Goal: Transaction & Acquisition: Download file/media

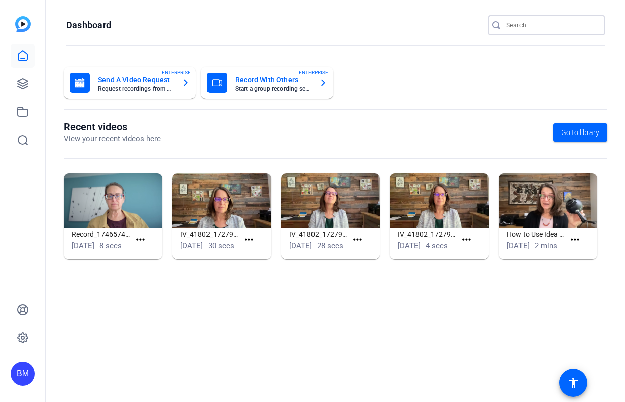
click at [519, 26] on input "Search" at bounding box center [551, 25] width 90 height 12
type input "r"
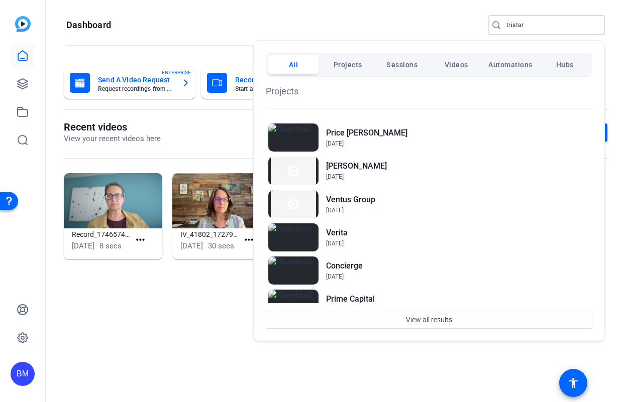
type input "tristar"
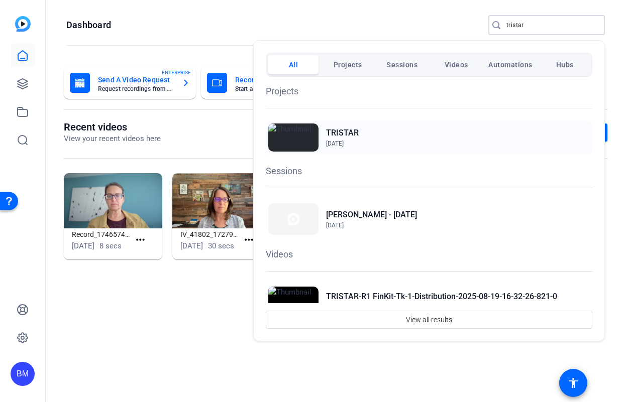
click at [334, 132] on h2 "TRISTAR" at bounding box center [342, 133] width 33 height 12
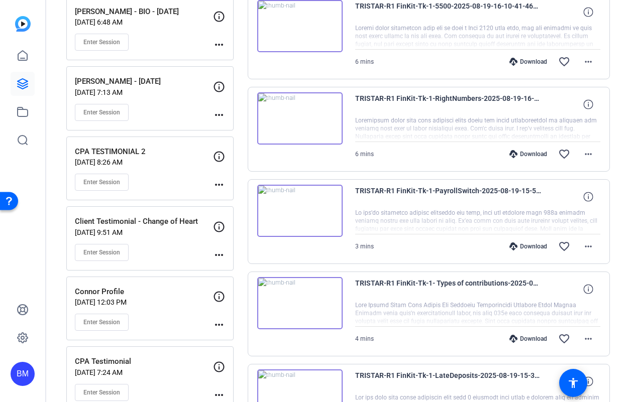
scroll to position [510, 0]
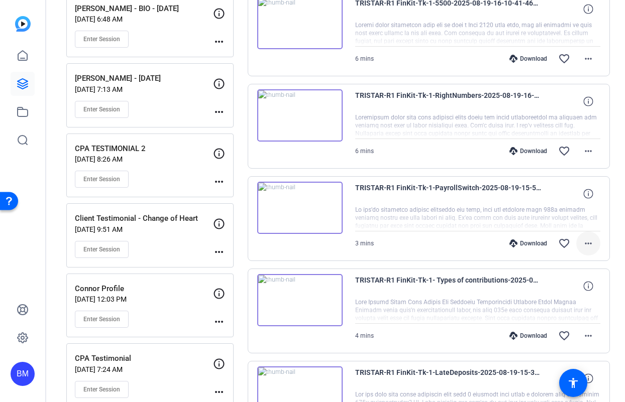
click at [584, 244] on mat-icon "more_horiz" at bounding box center [588, 243] width 12 height 12
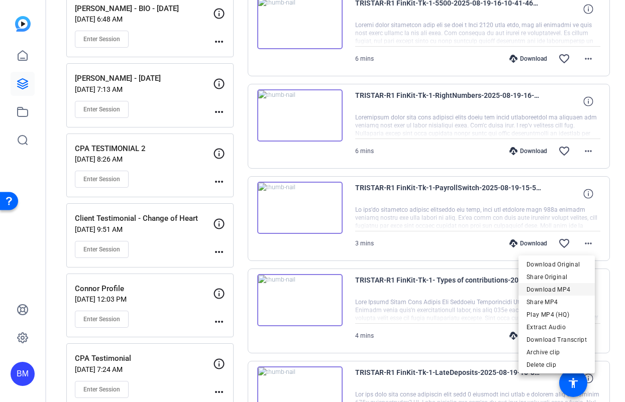
click at [539, 290] on span "Download MP4" at bounding box center [556, 290] width 60 height 12
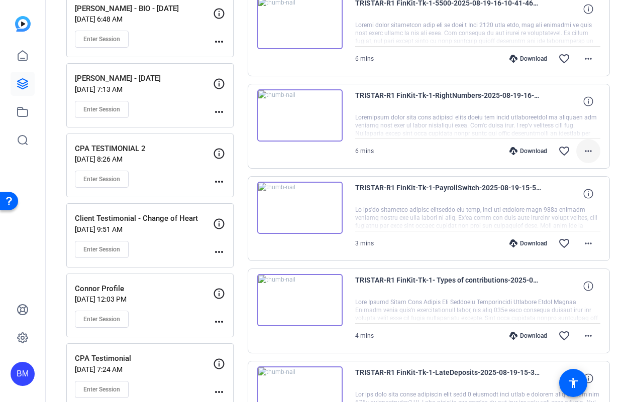
click at [582, 152] on mat-icon "more_horiz" at bounding box center [588, 151] width 12 height 12
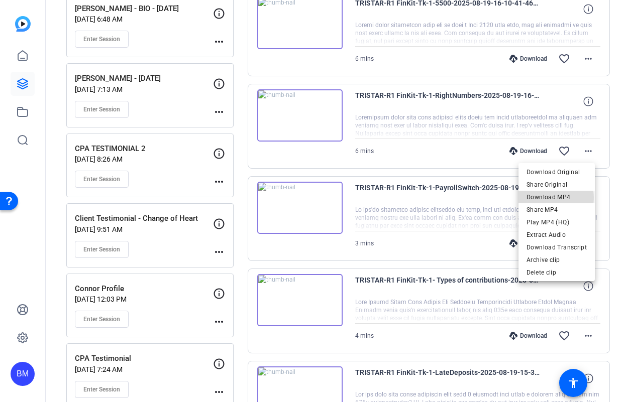
click at [546, 198] on span "Download MP4" at bounding box center [556, 197] width 60 height 12
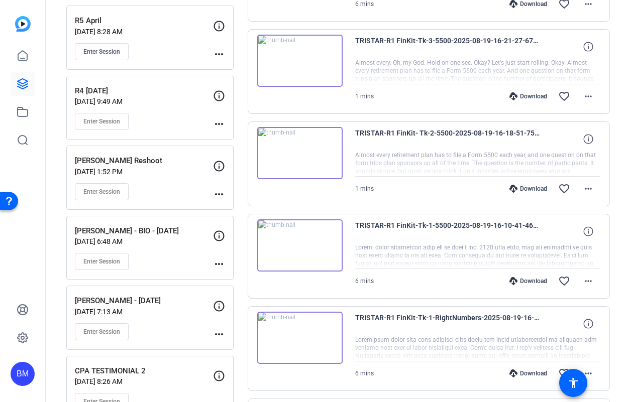
scroll to position [245, 0]
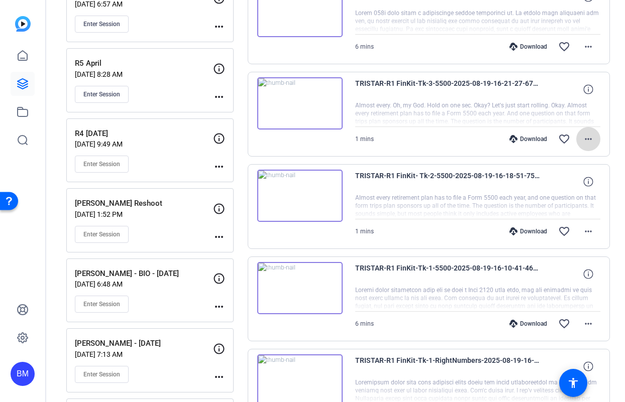
click at [585, 140] on mat-icon "more_horiz" at bounding box center [588, 139] width 12 height 12
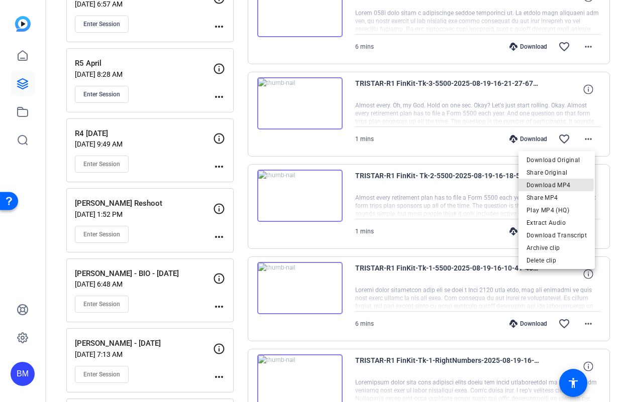
click at [552, 184] on span "Download MP4" at bounding box center [556, 185] width 60 height 12
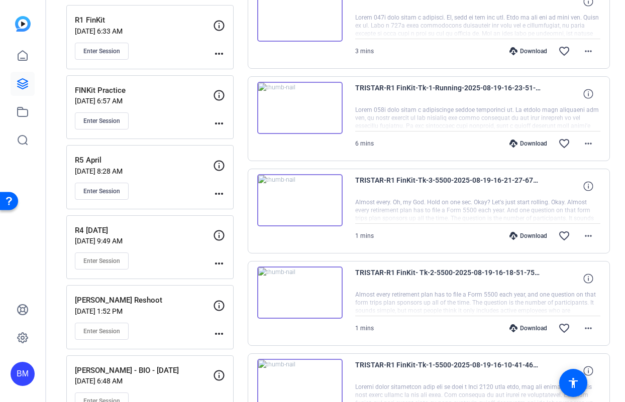
scroll to position [146, 0]
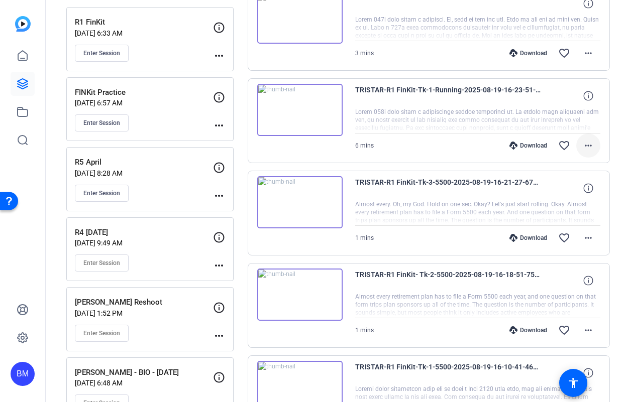
click at [587, 147] on mat-icon "more_horiz" at bounding box center [588, 146] width 12 height 12
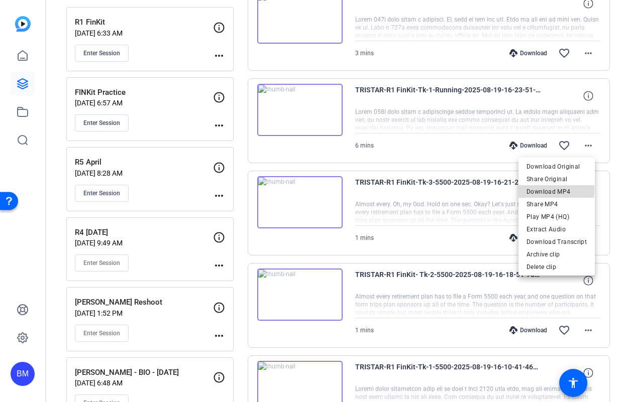
click at [553, 190] on span "Download MP4" at bounding box center [556, 192] width 60 height 12
